Goal: Information Seeking & Learning: Learn about a topic

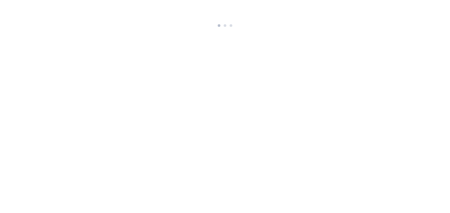
click at [149, 29] on html at bounding box center [225, 14] width 450 height 29
click at [239, 29] on html at bounding box center [225, 14] width 450 height 29
click at [212, 29] on html at bounding box center [225, 14] width 450 height 29
click at [136, 29] on html at bounding box center [225, 14] width 450 height 29
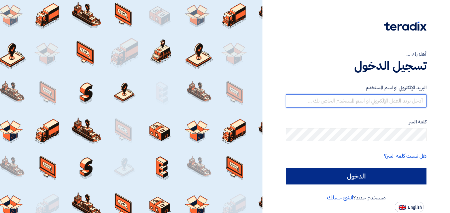
type input "A.Sobhi@MisrCementMinya.com"
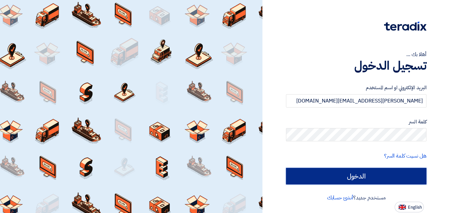
click at [352, 180] on input "الدخول" at bounding box center [356, 176] width 140 height 17
type input "Sign in"
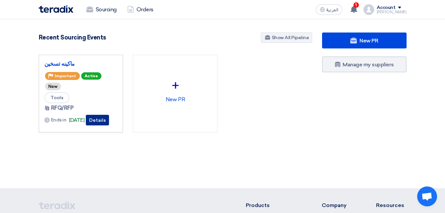
click at [102, 122] on button "Details" at bounding box center [97, 120] width 23 height 11
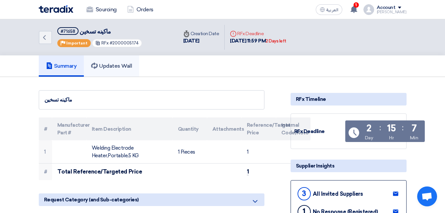
click at [121, 68] on h5 "Updates Wall" at bounding box center [111, 66] width 41 height 7
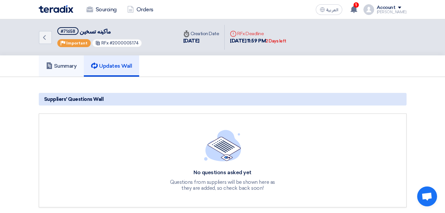
click at [59, 66] on h5 "Summary" at bounding box center [61, 66] width 31 height 7
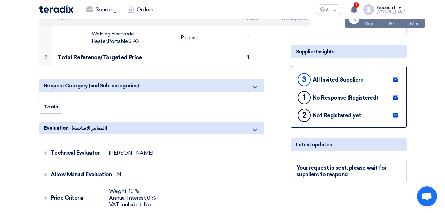
scroll to position [99, 0]
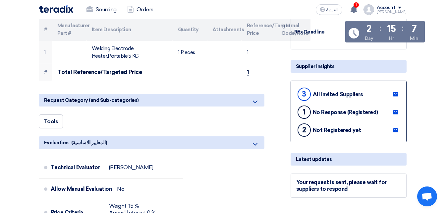
click at [396, 94] on use at bounding box center [395, 94] width 5 height 4
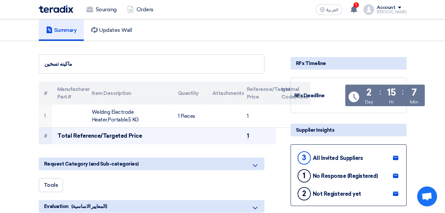
scroll to position [0, 0]
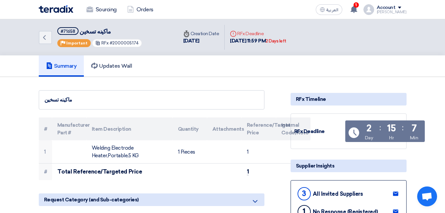
drag, startPoint x: 299, startPoint y: 41, endPoint x: 226, endPoint y: 42, distance: 73.2
click at [226, 42] on div "Deadline RFx Deadline 7 Oct, 2025 11:59 PM 2 Days left" at bounding box center [258, 37] width 67 height 25
drag, startPoint x: 226, startPoint y: 42, endPoint x: 236, endPoint y: 57, distance: 19.0
click at [236, 57] on div "Summary Updates Wall" at bounding box center [223, 65] width 368 height 21
click at [140, 10] on link "Orders" at bounding box center [140, 9] width 37 height 15
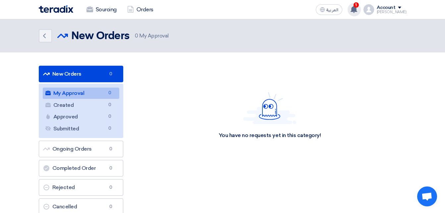
click at [357, 10] on use at bounding box center [353, 9] width 7 height 7
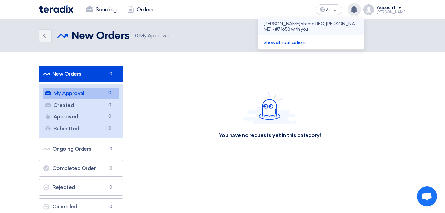
click at [296, 26] on p "Ahmed Farid shared RFQ: ماكينه تسخين - #71658 with you" at bounding box center [311, 26] width 95 height 11
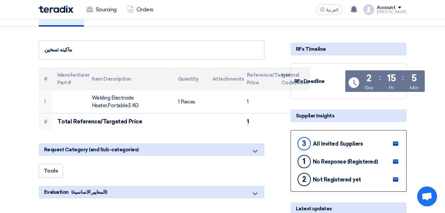
scroll to position [66, 0]
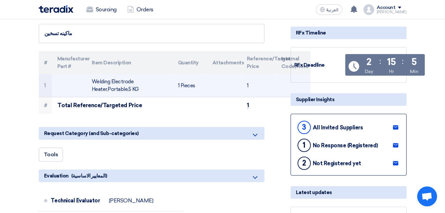
click at [106, 88] on td "Welding Electrode Heater,Portable,5 KG" at bounding box center [129, 85] width 86 height 23
click at [185, 77] on td "1 Pieces" at bounding box center [190, 85] width 34 height 23
drag, startPoint x: 93, startPoint y: 85, endPoint x: 113, endPoint y: 86, distance: 19.5
click at [113, 86] on td "Welding Electrode Heater,Portable,5 KG" at bounding box center [129, 85] width 86 height 23
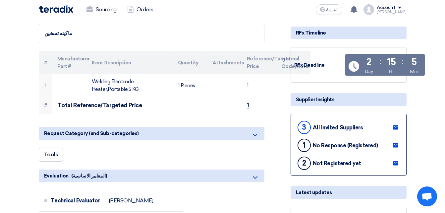
click at [322, 127] on div "All Invited Suppliers" at bounding box center [338, 127] width 50 height 6
click at [305, 144] on div "1" at bounding box center [303, 144] width 13 height 13
click at [331, 148] on div "No Response (Registered)" at bounding box center [345, 145] width 65 height 6
drag, startPoint x: 331, startPoint y: 148, endPoint x: 323, endPoint y: 160, distance: 14.0
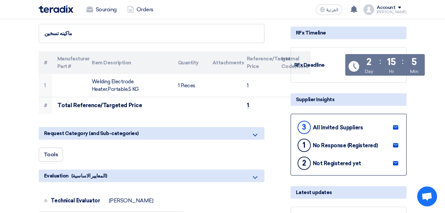
click at [323, 160] on div "Not Registered yet" at bounding box center [337, 163] width 48 height 6
drag, startPoint x: 323, startPoint y: 160, endPoint x: 342, endPoint y: 166, distance: 20.2
click at [342, 166] on div "2 Not Registered yet" at bounding box center [328, 163] width 65 height 16
drag, startPoint x: 314, startPoint y: 130, endPoint x: 391, endPoint y: 130, distance: 77.2
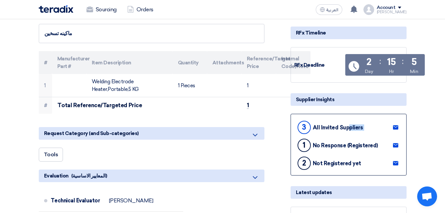
click at [391, 130] on div "3 All Invited Suppliers" at bounding box center [348, 126] width 105 height 15
click at [318, 131] on div "3 All Invited Suppliers" at bounding box center [329, 127] width 67 height 16
click at [304, 127] on div "3" at bounding box center [303, 127] width 13 height 13
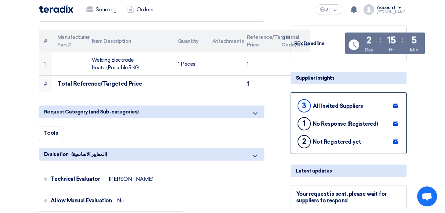
scroll to position [99, 0]
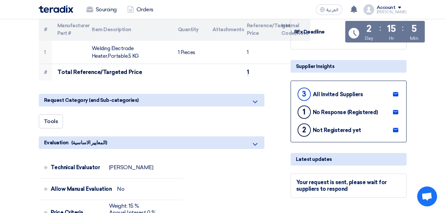
click at [394, 98] on link at bounding box center [395, 94] width 11 height 10
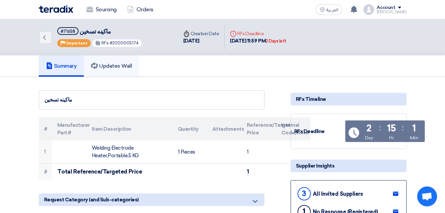
click at [114, 65] on h5 "Updates Wall" at bounding box center [111, 66] width 41 height 7
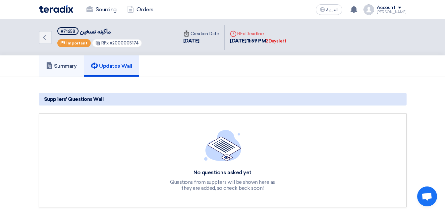
click at [62, 65] on h5 "Summary" at bounding box center [61, 66] width 31 height 7
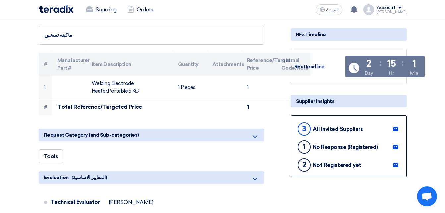
scroll to position [66, 0]
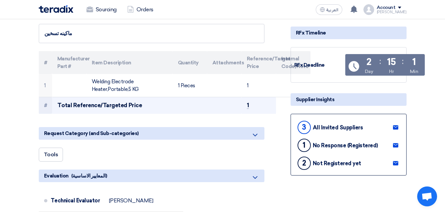
click at [87, 105] on td "Total Reference/Targeted Price" at bounding box center [146, 105] width 189 height 17
drag, startPoint x: 87, startPoint y: 105, endPoint x: 67, endPoint y: 99, distance: 21.4
click at [71, 105] on td "Total Reference/Targeted Price" at bounding box center [146, 105] width 189 height 17
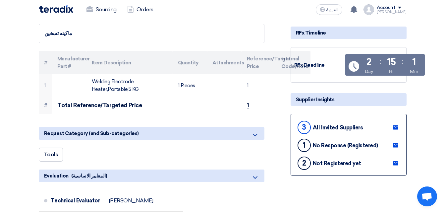
click at [55, 73] on th "Manufacturer Part #" at bounding box center [69, 62] width 34 height 23
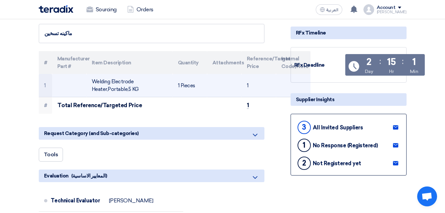
drag, startPoint x: 52, startPoint y: 78, endPoint x: 49, endPoint y: 84, distance: 7.0
click at [52, 78] on td at bounding box center [69, 85] width 34 height 23
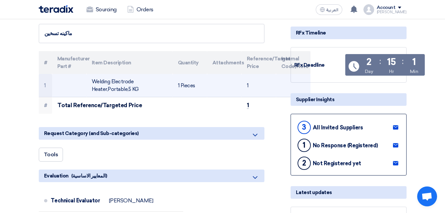
click at [49, 84] on td "1" at bounding box center [45, 85] width 13 height 23
click at [104, 85] on td "Welding Electrode Heater,Portable,5 KG" at bounding box center [129, 85] width 86 height 23
drag, startPoint x: 104, startPoint y: 85, endPoint x: 208, endPoint y: 83, distance: 104.0
click at [208, 83] on td at bounding box center [224, 85] width 34 height 23
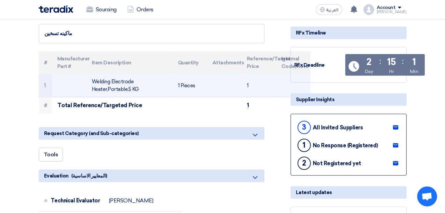
click at [202, 84] on td "1 Pieces" at bounding box center [190, 85] width 34 height 23
click at [200, 85] on td "1 Pieces" at bounding box center [190, 85] width 34 height 23
click at [248, 84] on td "1" at bounding box center [258, 85] width 34 height 23
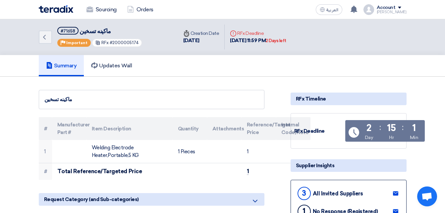
scroll to position [0, 0]
